Goal: Navigation & Orientation: Find specific page/section

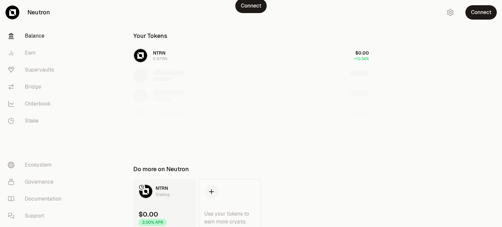
scroll to position [101, 0]
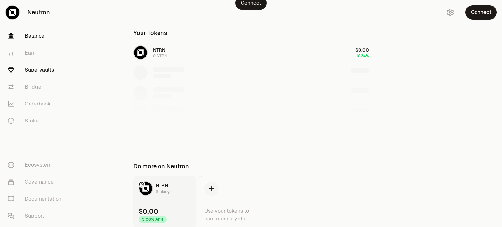
click at [42, 73] on link "Supervaults" at bounding box center [37, 69] width 68 height 17
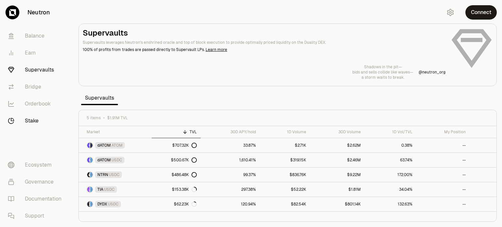
click at [32, 125] on link "Stake" at bounding box center [37, 120] width 68 height 17
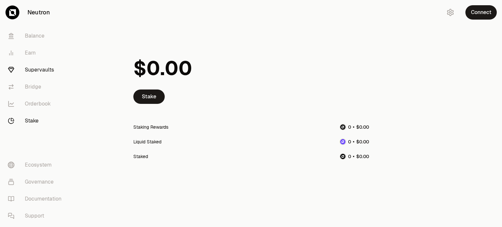
click at [35, 70] on link "Supervaults" at bounding box center [37, 69] width 68 height 17
